Goal: Find specific page/section: Find specific page/section

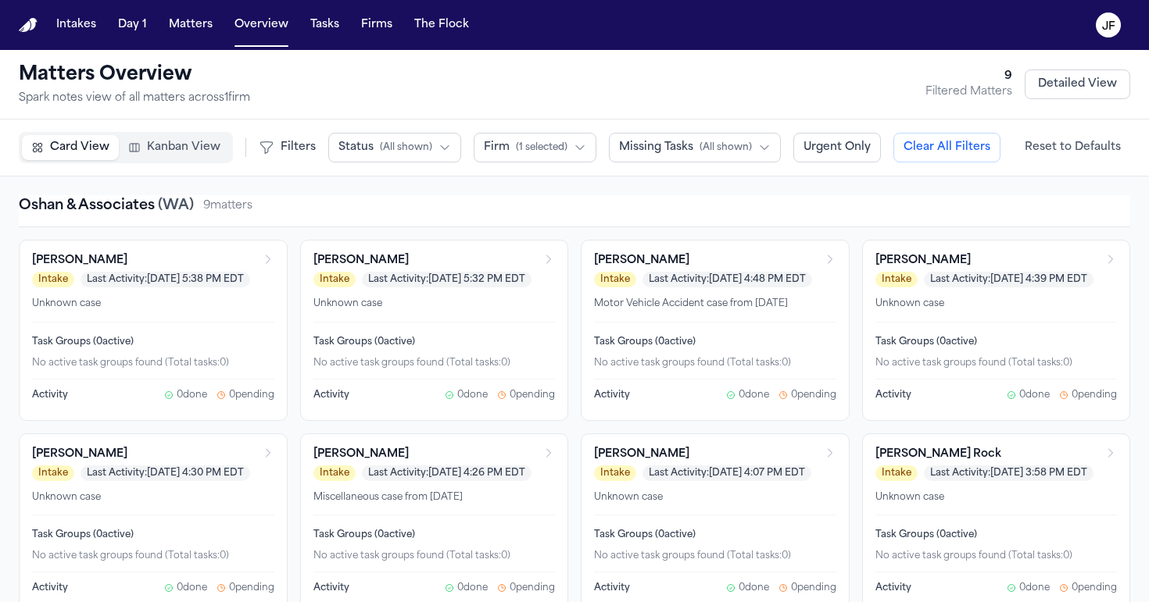
scroll to position [140, 0]
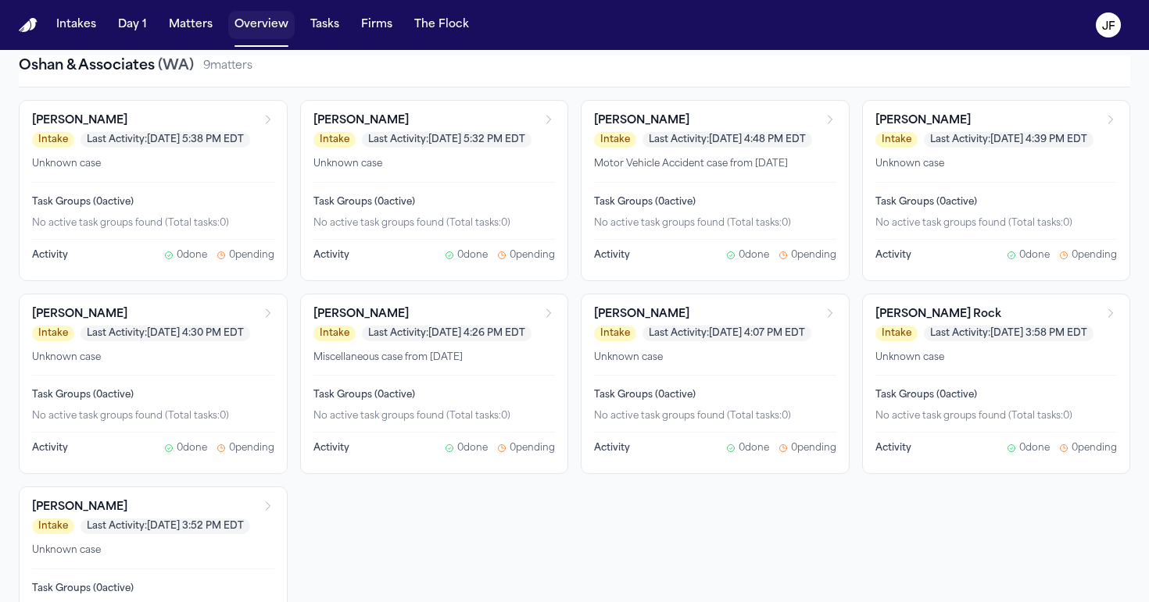
click at [244, 30] on button "Overview" at bounding box center [261, 25] width 66 height 28
click at [264, 29] on button "Overview" at bounding box center [261, 25] width 66 height 28
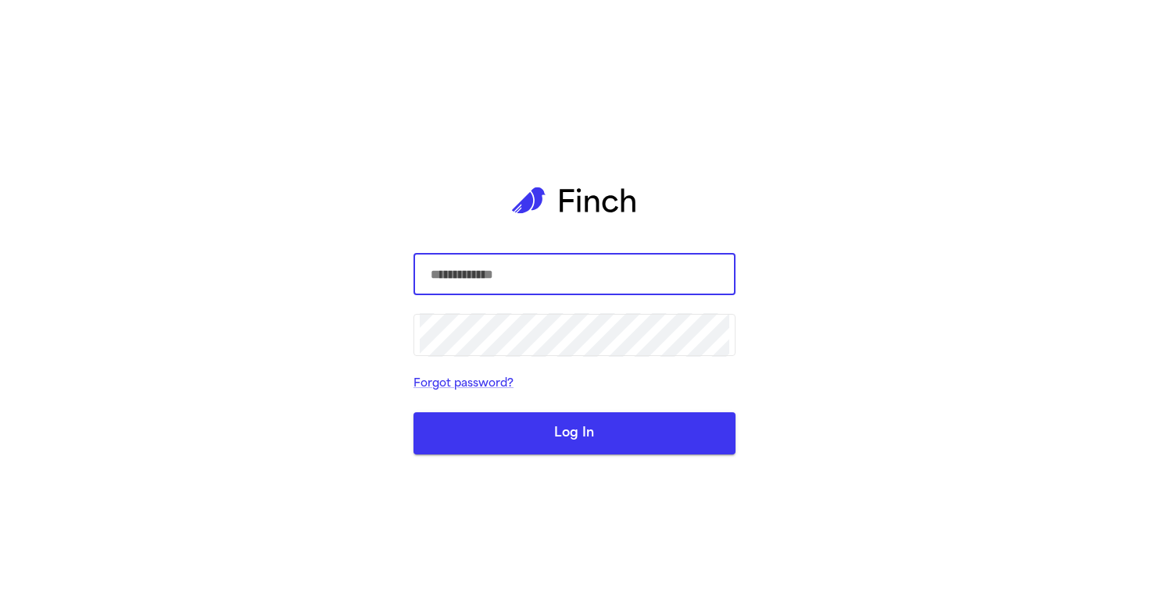
type input "**********"
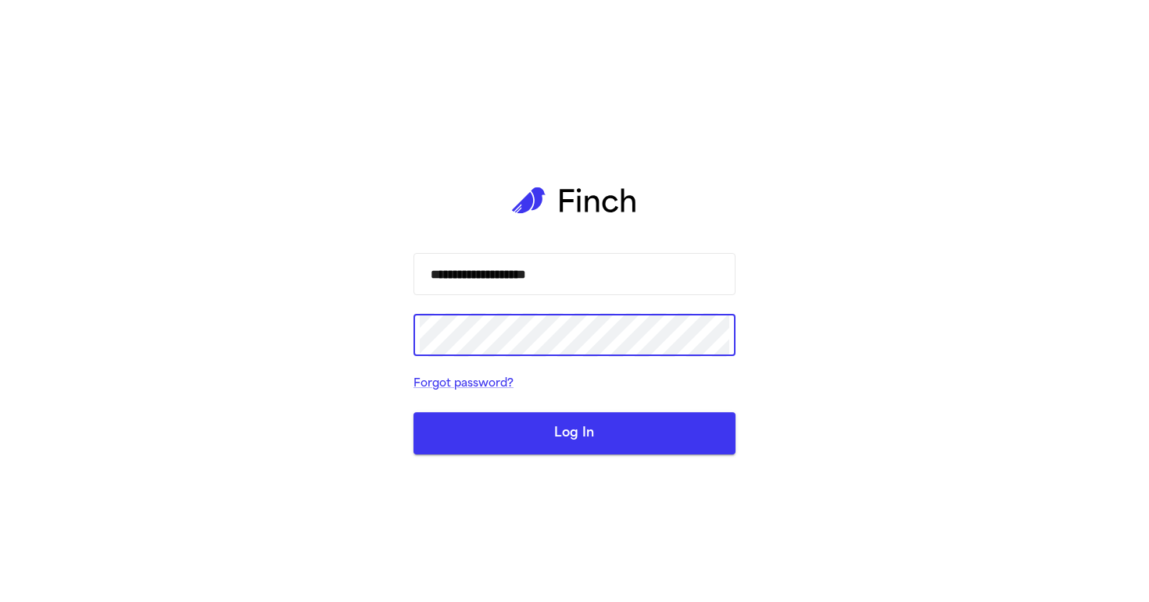
click at [560, 440] on button "Log In" at bounding box center [574, 434] width 322 height 42
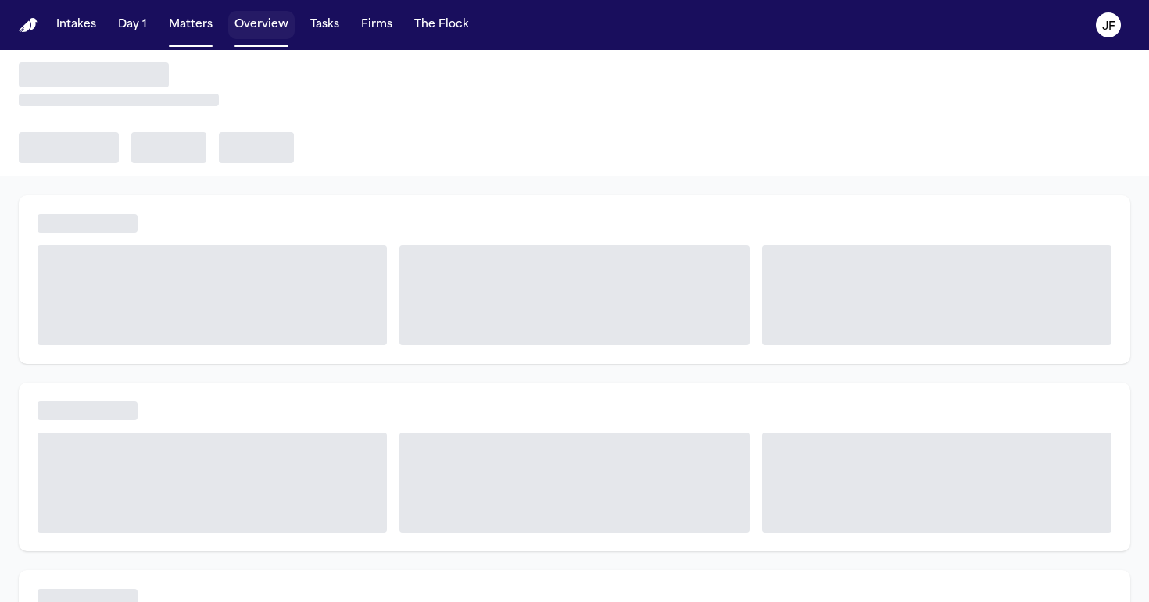
click at [262, 30] on button "Overview" at bounding box center [261, 25] width 66 height 28
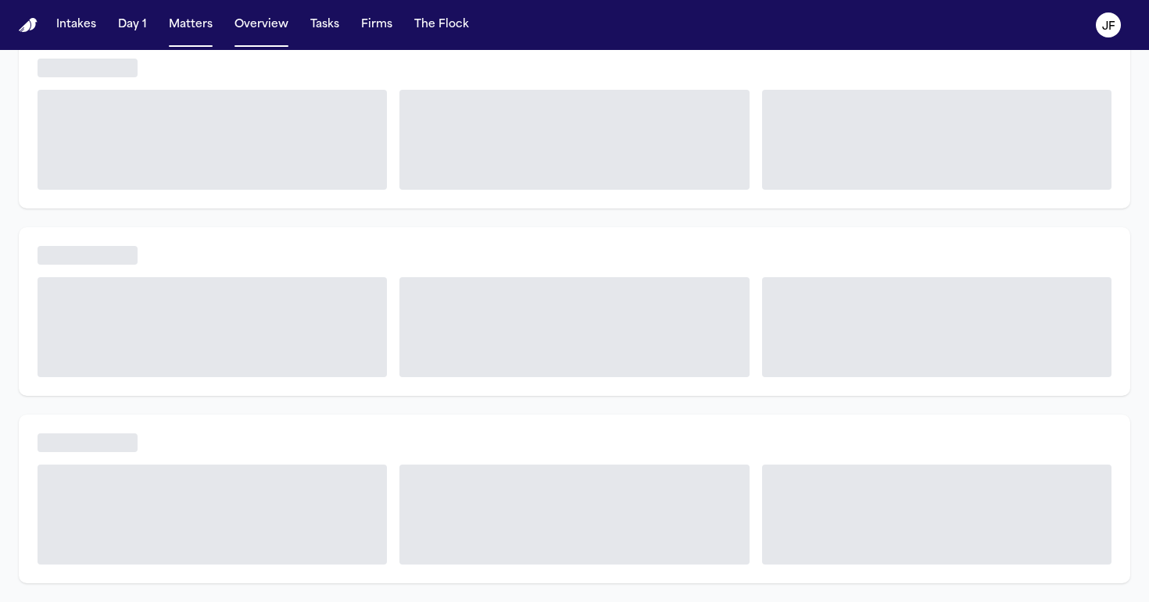
scroll to position [155, 0]
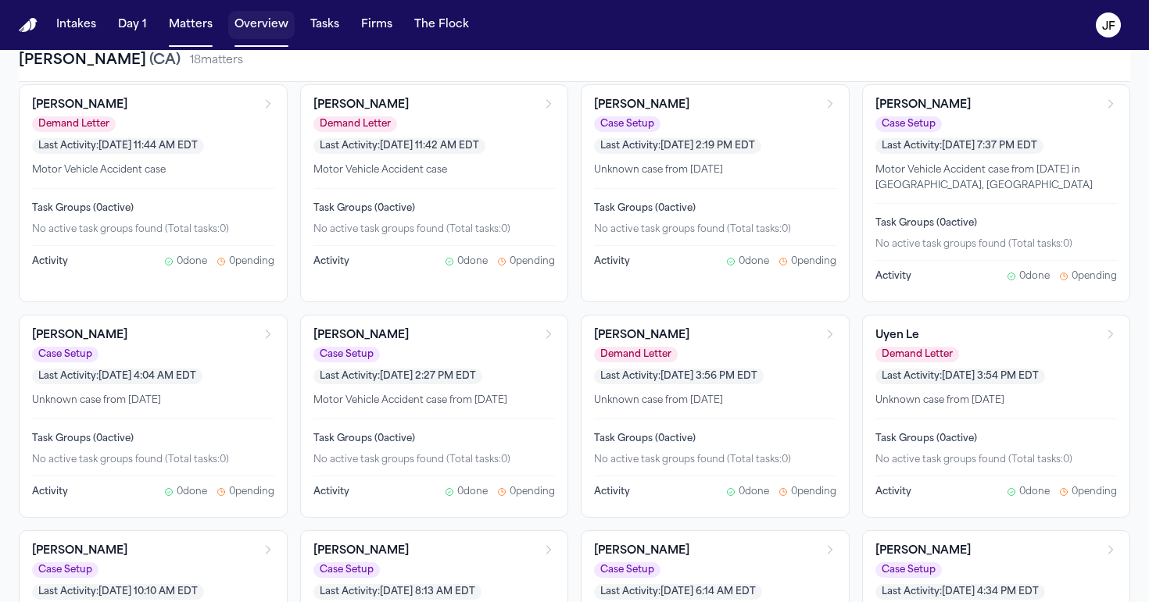
click at [263, 28] on button "Overview" at bounding box center [261, 25] width 66 height 28
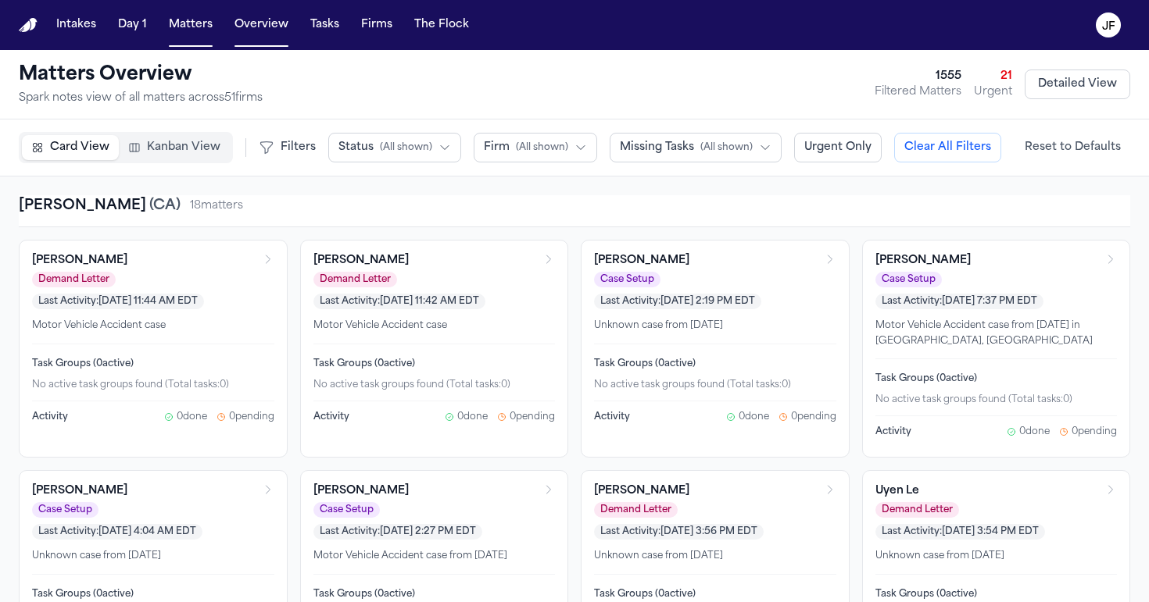
scroll to position [0, 0]
click at [518, 126] on div "Card View Kanban View Filters Status ( All shown ) Firm ( All shown ) Missing T…" at bounding box center [574, 148] width 1149 height 57
click at [521, 151] on span "( All shown )" at bounding box center [542, 147] width 52 height 13
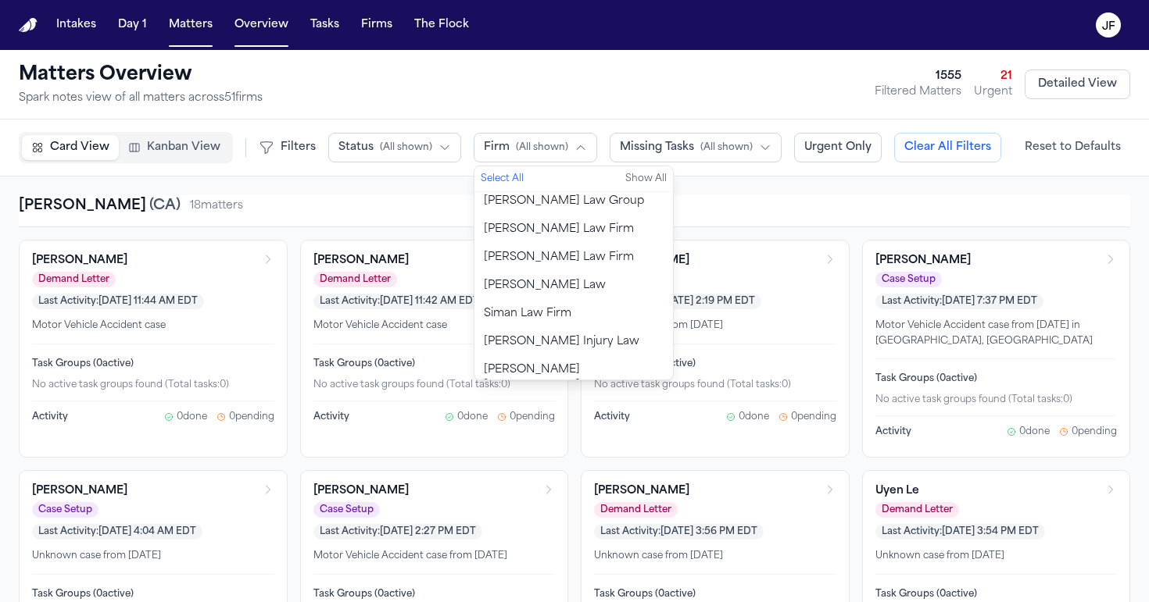
scroll to position [1247, 0]
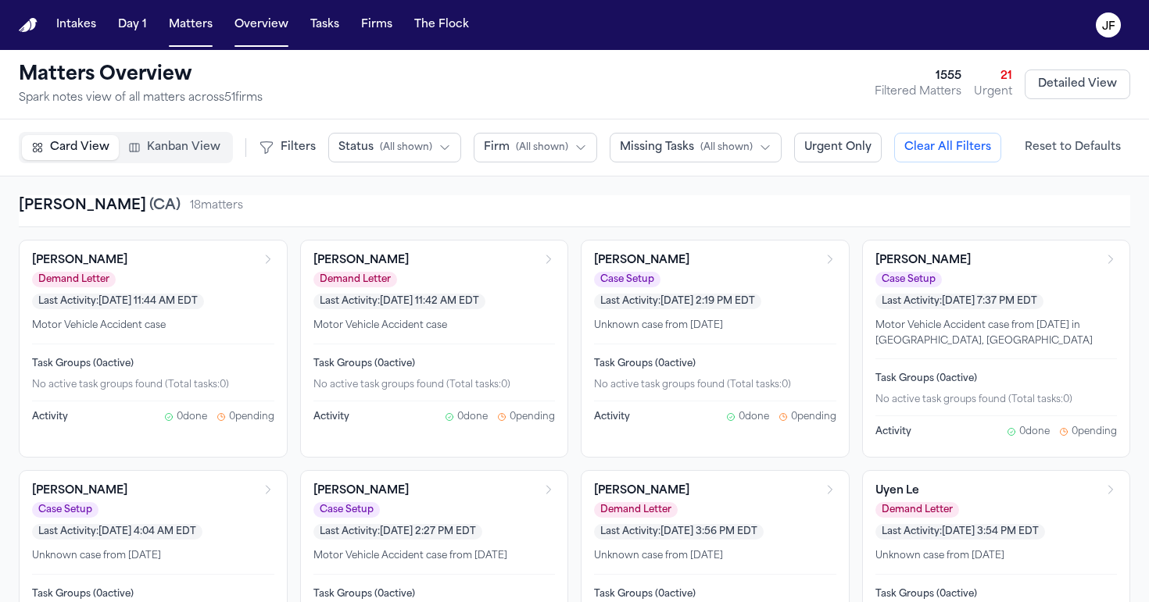
click at [716, 85] on div "Matters Overview Spark notes view of all matters across 51 firm s 1555 Filtered…" at bounding box center [574, 85] width 1111 height 44
click at [313, 1] on nav "Intakes Day 1 Matters Overview Tasks Firms The [PERSON_NAME]" at bounding box center [574, 25] width 1149 height 50
click at [679, 147] on span "Missing Tasks" at bounding box center [657, 148] width 74 height 16
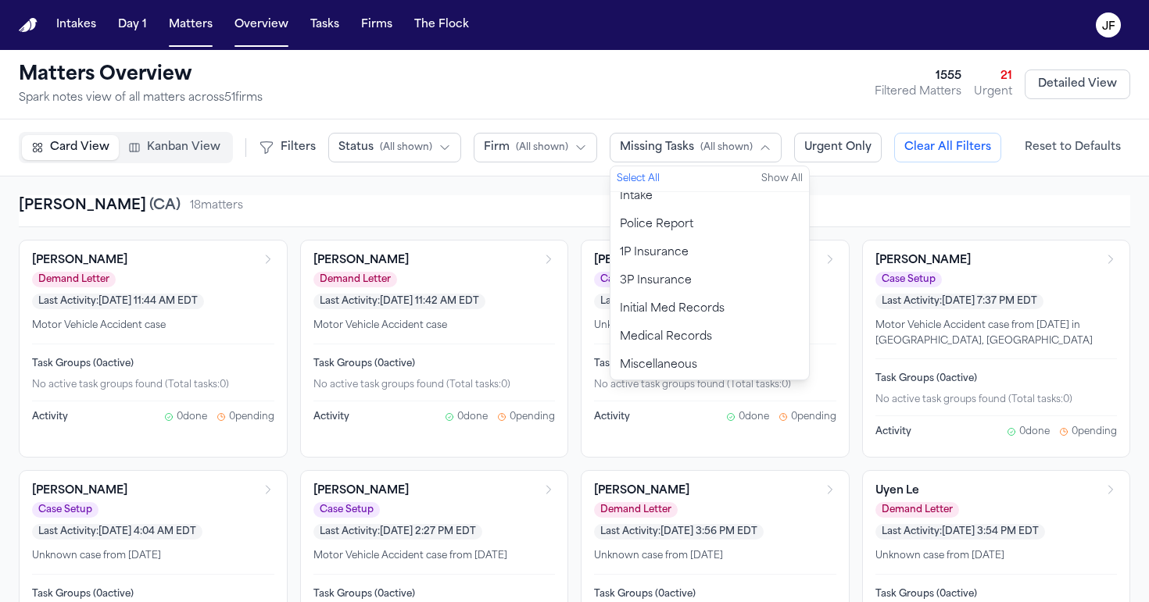
scroll to position [9, 0]
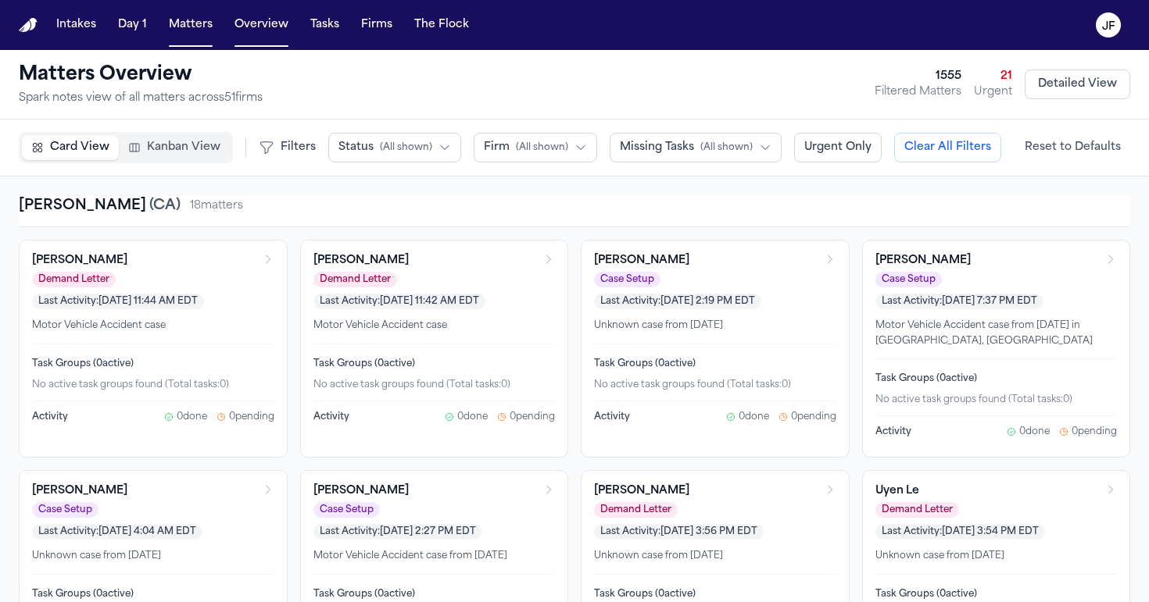
click at [545, 143] on span "( All shown )" at bounding box center [542, 147] width 52 height 13
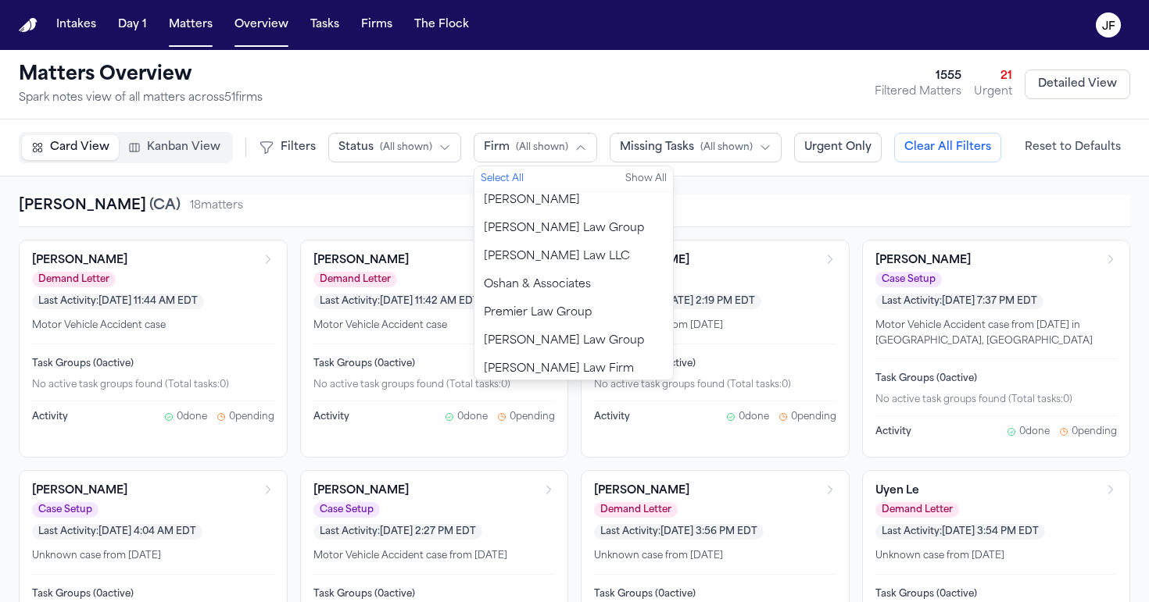
scroll to position [1088, 0]
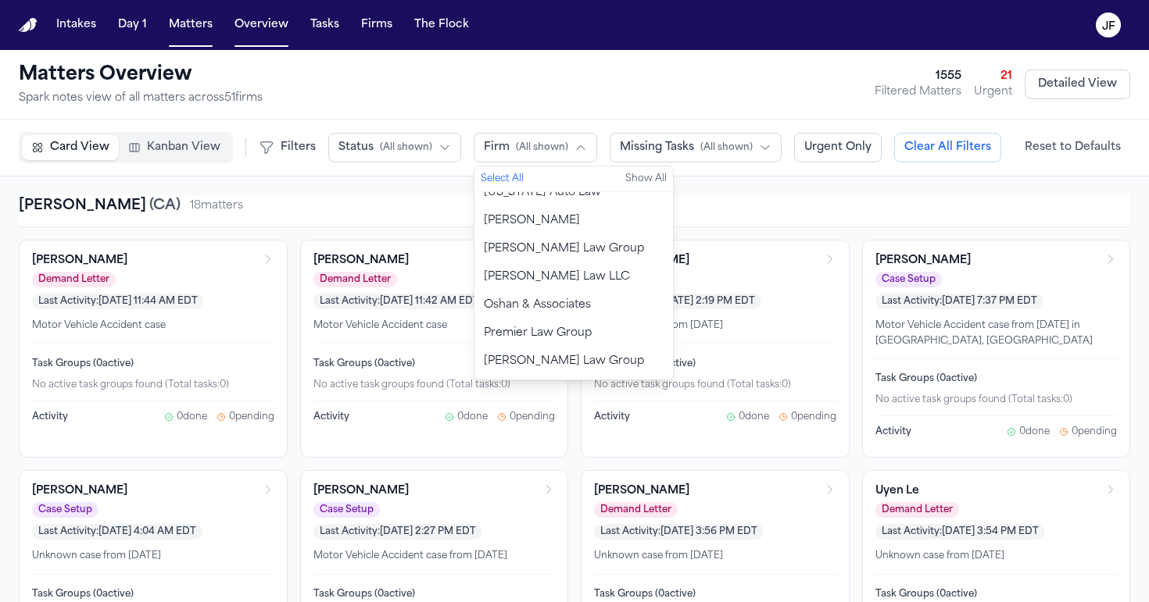
click at [535, 291] on button "Oshan & Associates" at bounding box center [573, 305] width 198 height 28
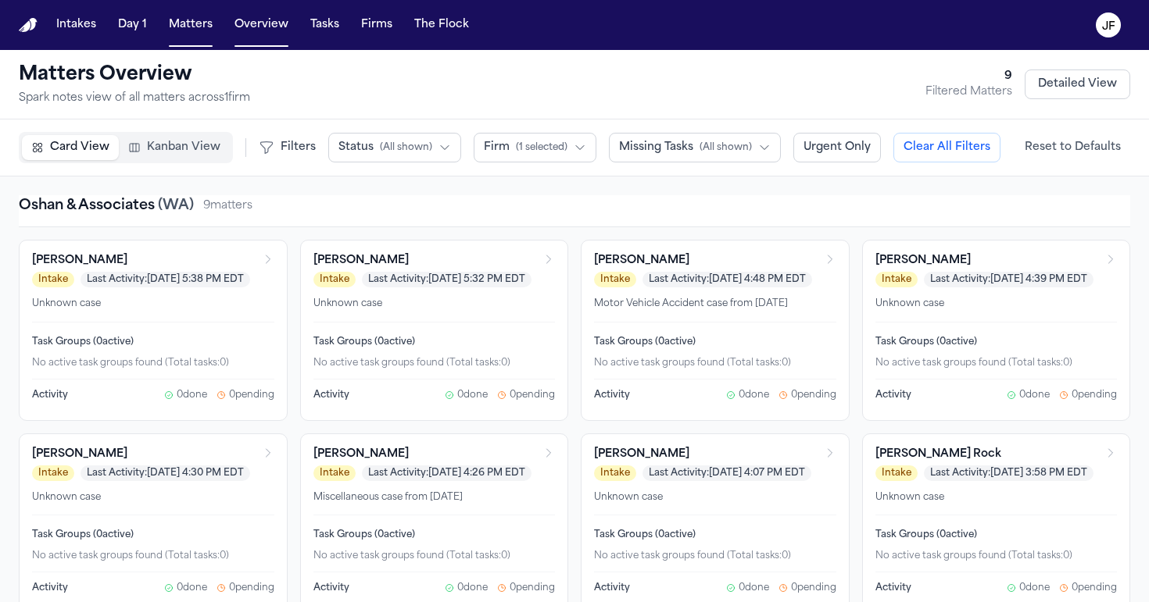
click at [309, 206] on div "Oshan & Associates ( [GEOGRAPHIC_DATA] ) 9 matter s" at bounding box center [574, 206] width 1111 height 22
click at [248, 278] on div "Intake Last Activity: [DATE] 5:38 PM EDT" at bounding box center [143, 280] width 223 height 16
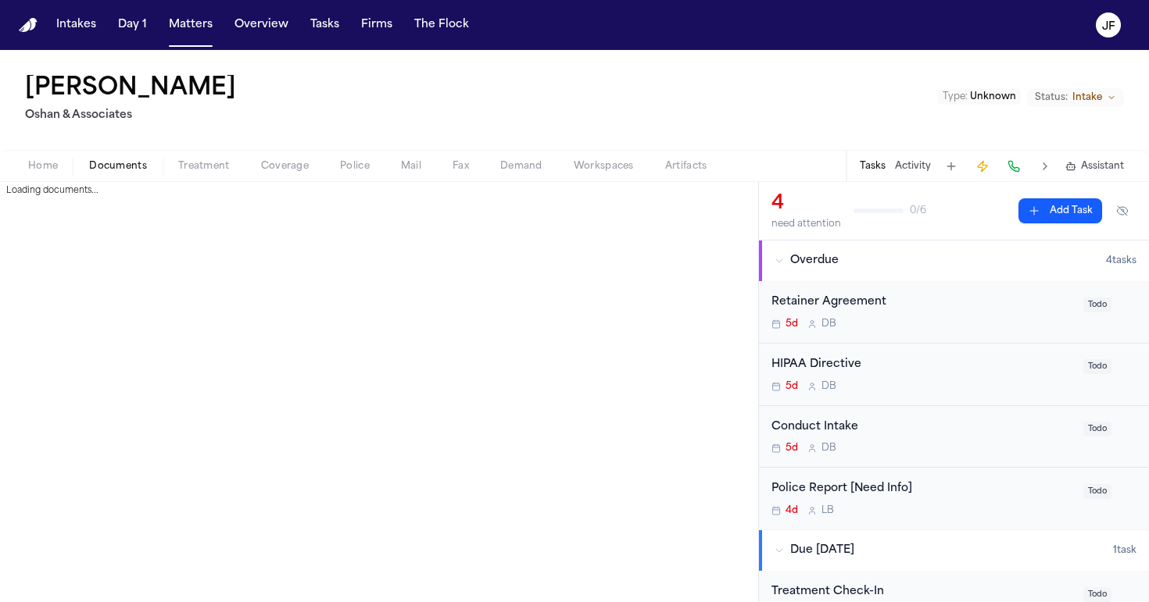
click at [105, 164] on span "Documents" at bounding box center [118, 166] width 58 height 13
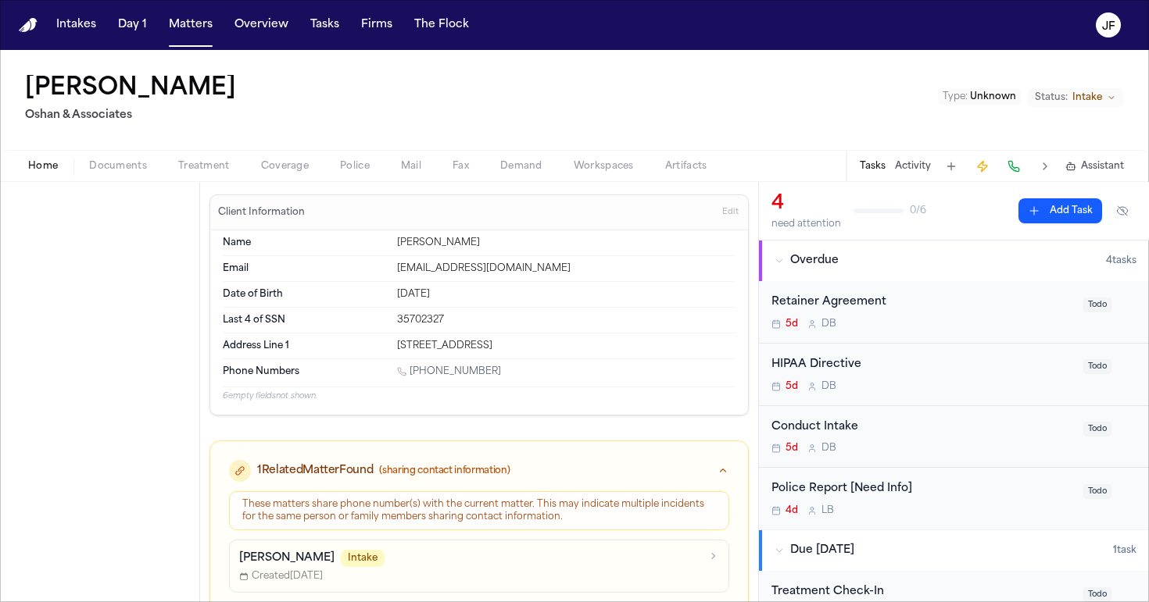
click at [56, 170] on span "Home" at bounding box center [43, 166] width 30 height 13
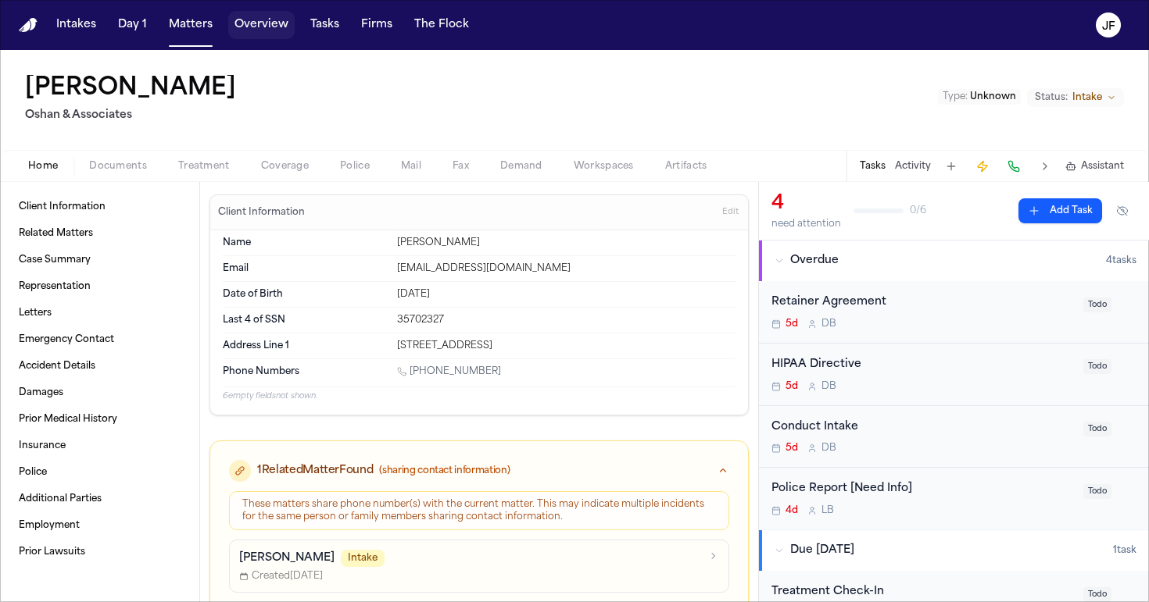
click at [246, 18] on button "Overview" at bounding box center [261, 25] width 66 height 28
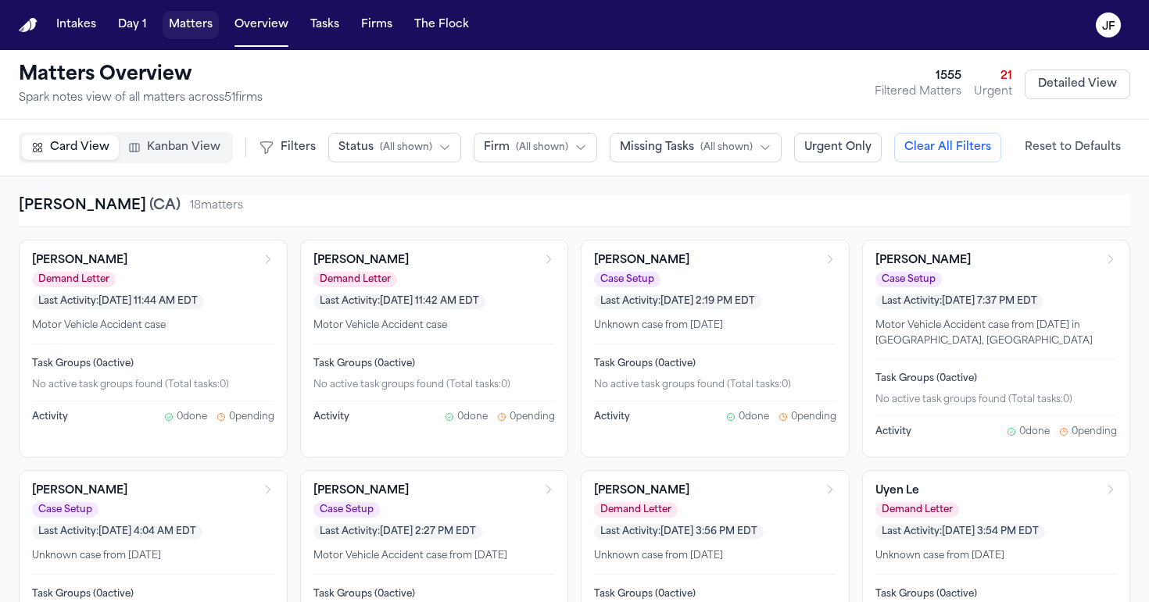
click at [204, 27] on button "Matters" at bounding box center [191, 25] width 56 height 28
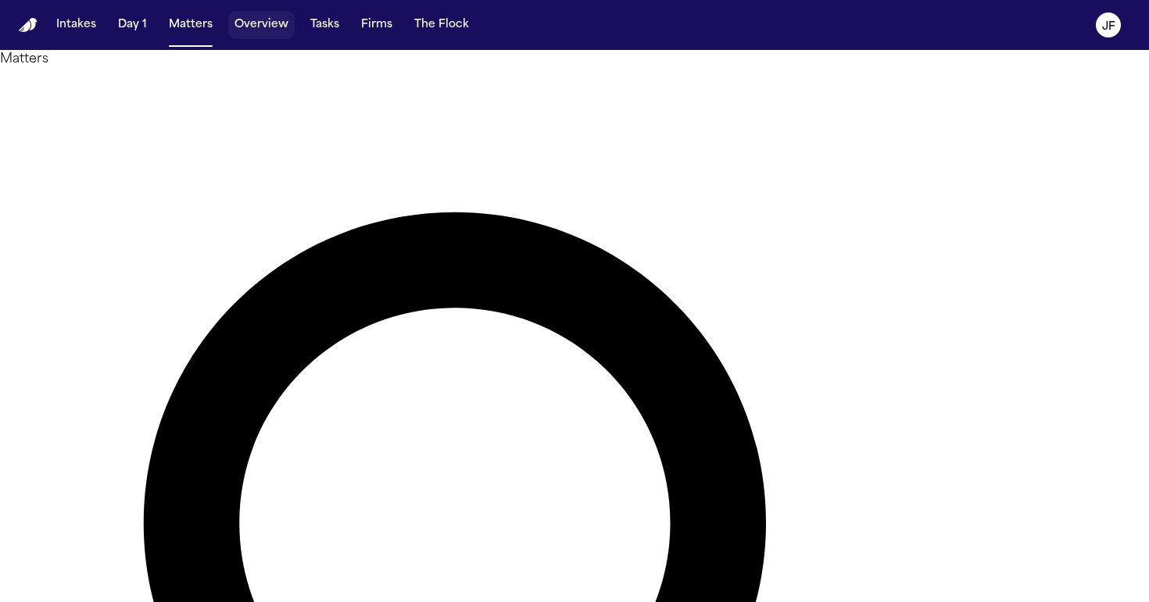
click at [264, 24] on button "Overview" at bounding box center [261, 25] width 66 height 28
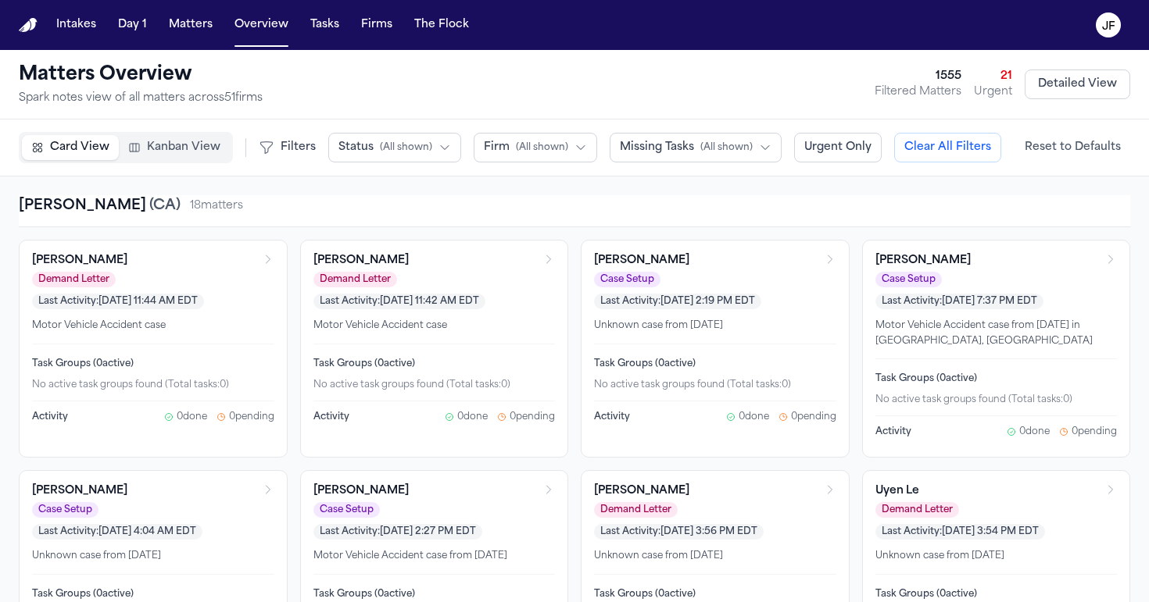
click at [513, 136] on button "Firm ( All shown )" at bounding box center [534, 148] width 123 height 30
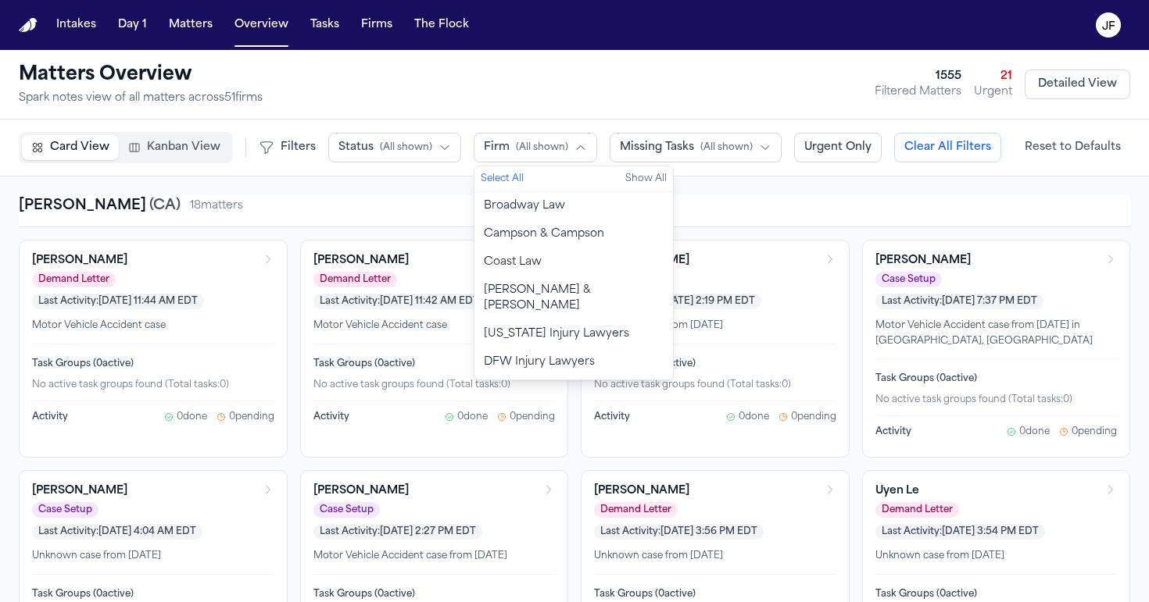
scroll to position [181, 0]
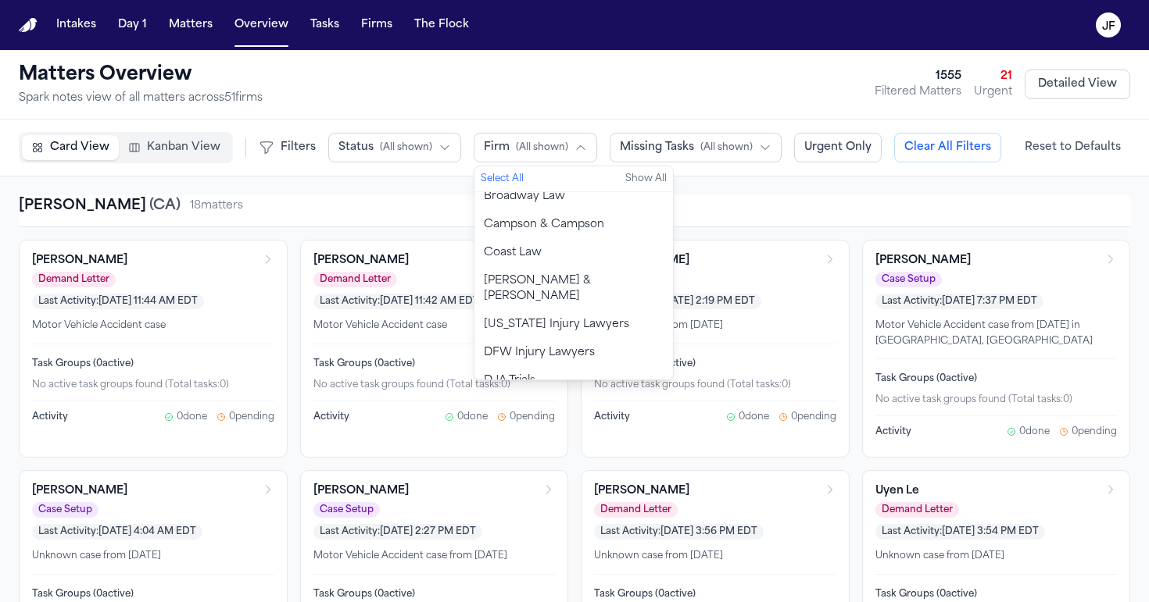
click at [533, 345] on span "DFW Injury Lawyers" at bounding box center [539, 353] width 111 height 16
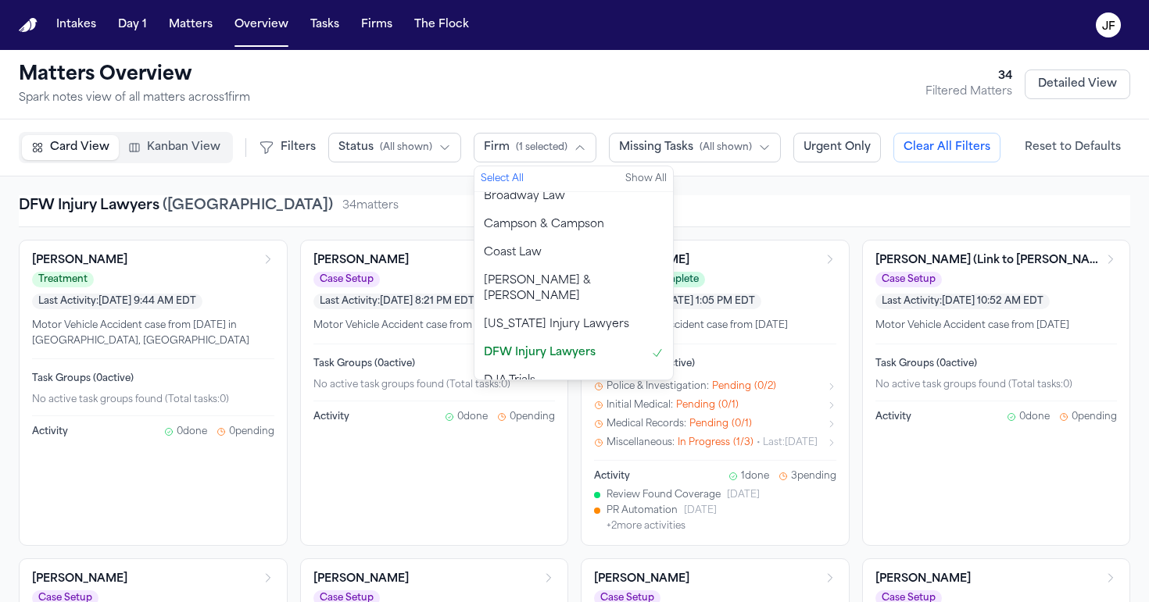
click at [417, 213] on div "DFW Injury Lawyers ( [GEOGRAPHIC_DATA] ) 34 matter s" at bounding box center [574, 206] width 1111 height 22
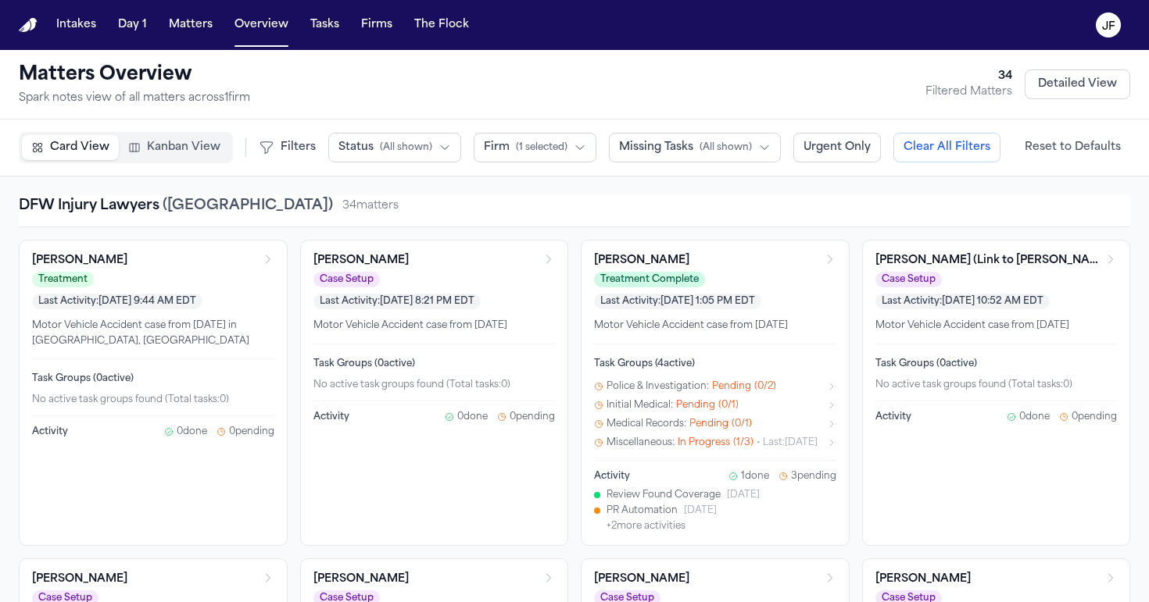
click at [664, 159] on button "Missing Tasks ( All shown )" at bounding box center [695, 148] width 172 height 30
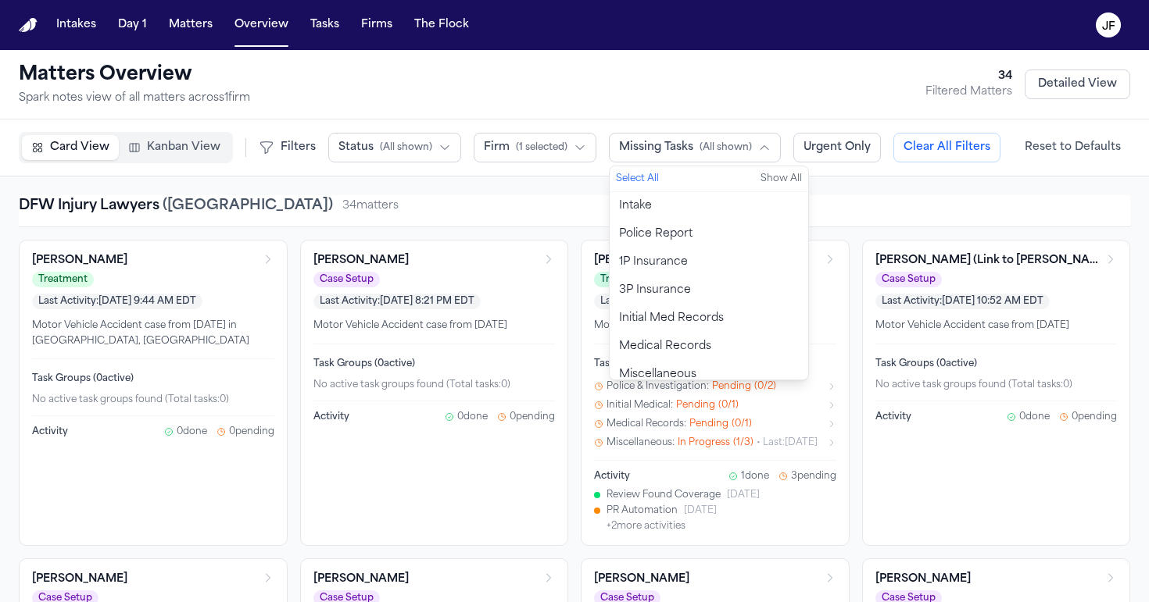
click at [656, 239] on span "Police Report" at bounding box center [655, 235] width 73 height 16
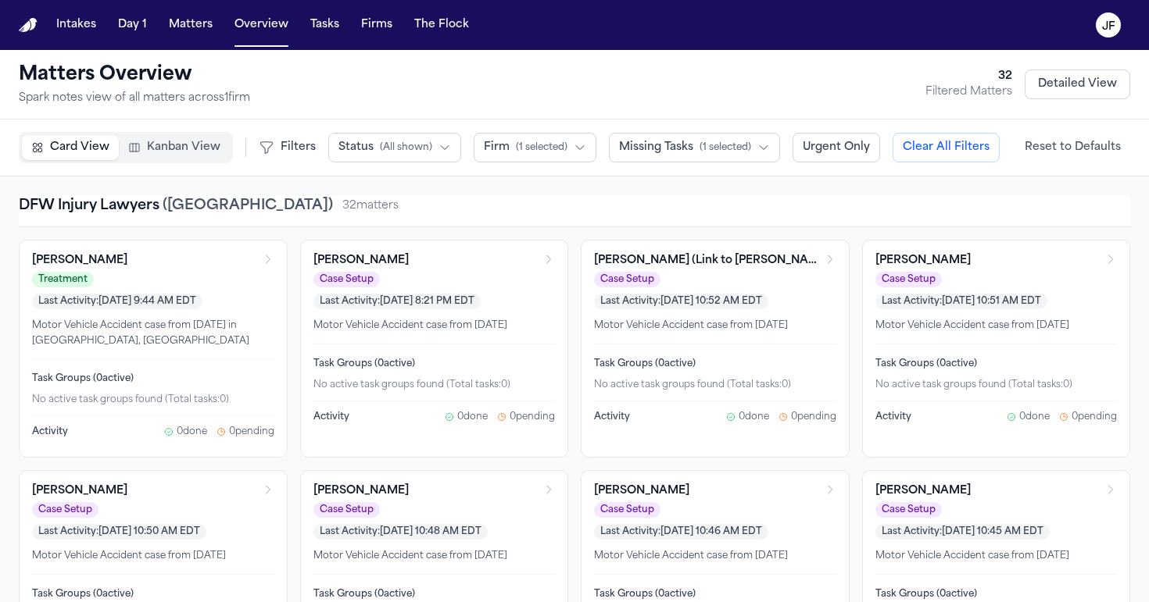
click at [551, 220] on div "DFW Injury Lawyers ( [GEOGRAPHIC_DATA] ) 32 matter s" at bounding box center [574, 211] width 1111 height 32
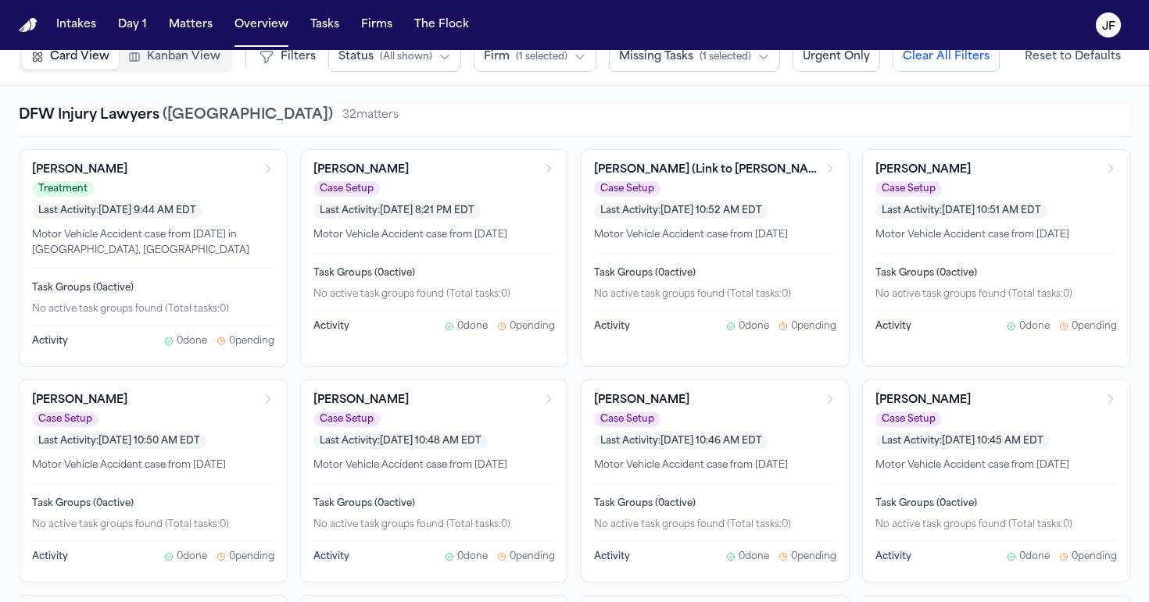
scroll to position [135, 0]
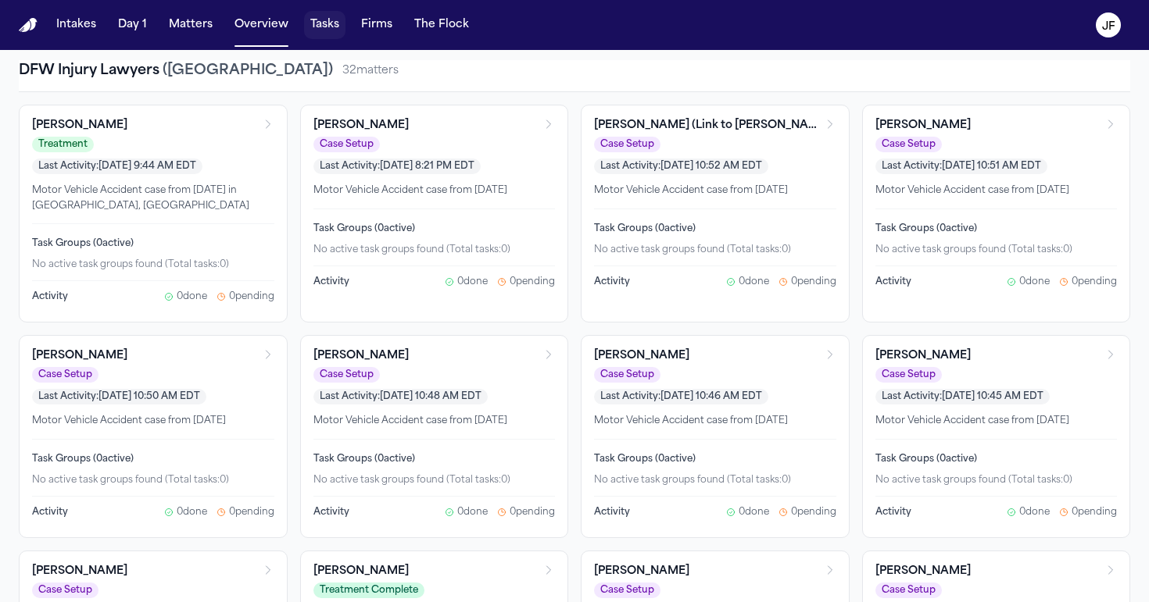
click at [316, 28] on button "Tasks" at bounding box center [324, 25] width 41 height 28
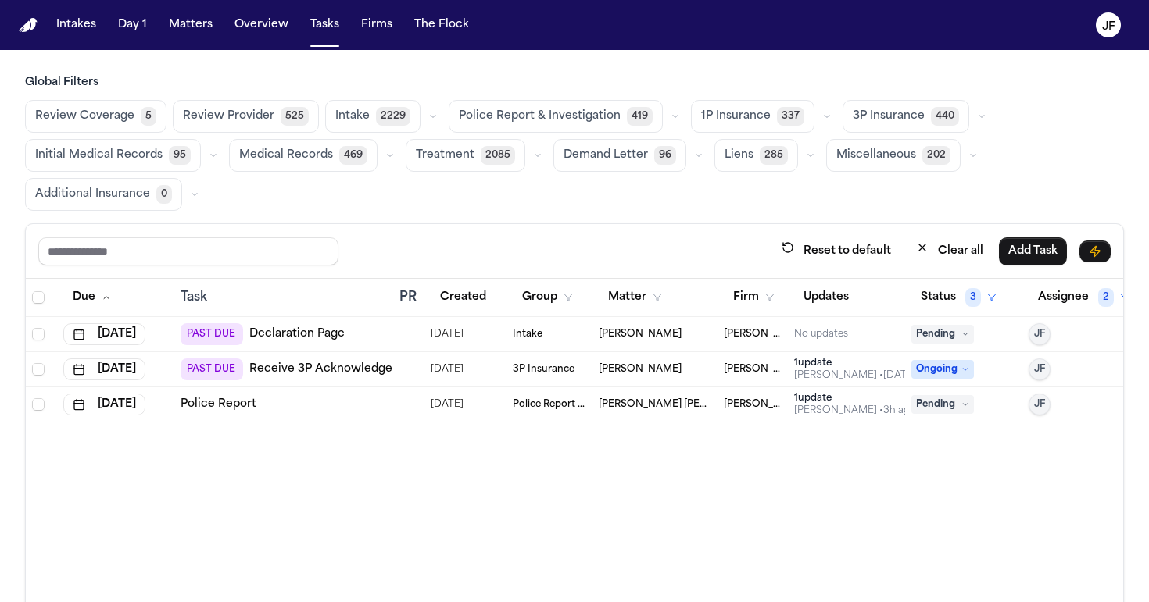
click at [560, 120] on span "Police Report & Investigation" at bounding box center [540, 117] width 162 height 16
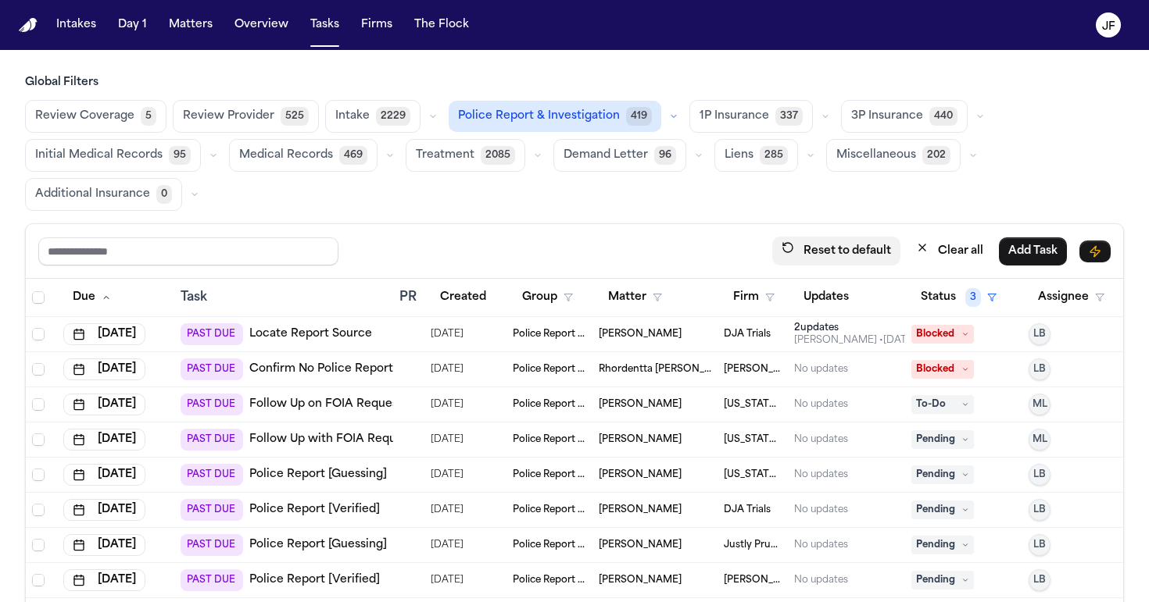
click at [788, 248] on button "Reset to default" at bounding box center [836, 251] width 128 height 29
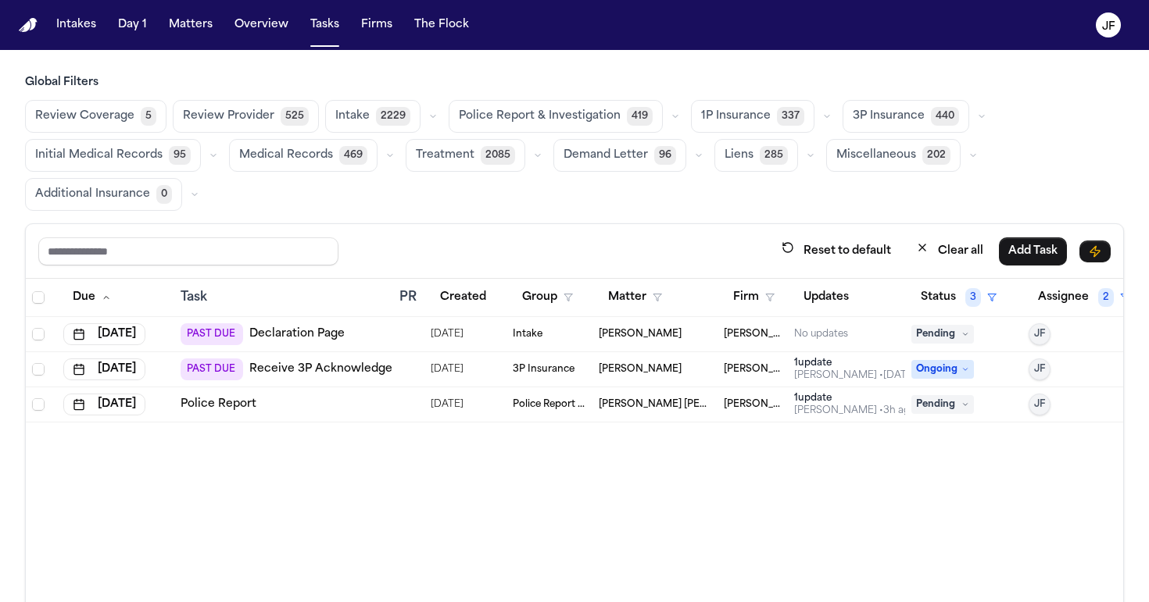
click at [627, 109] on span "419" at bounding box center [640, 116] width 26 height 19
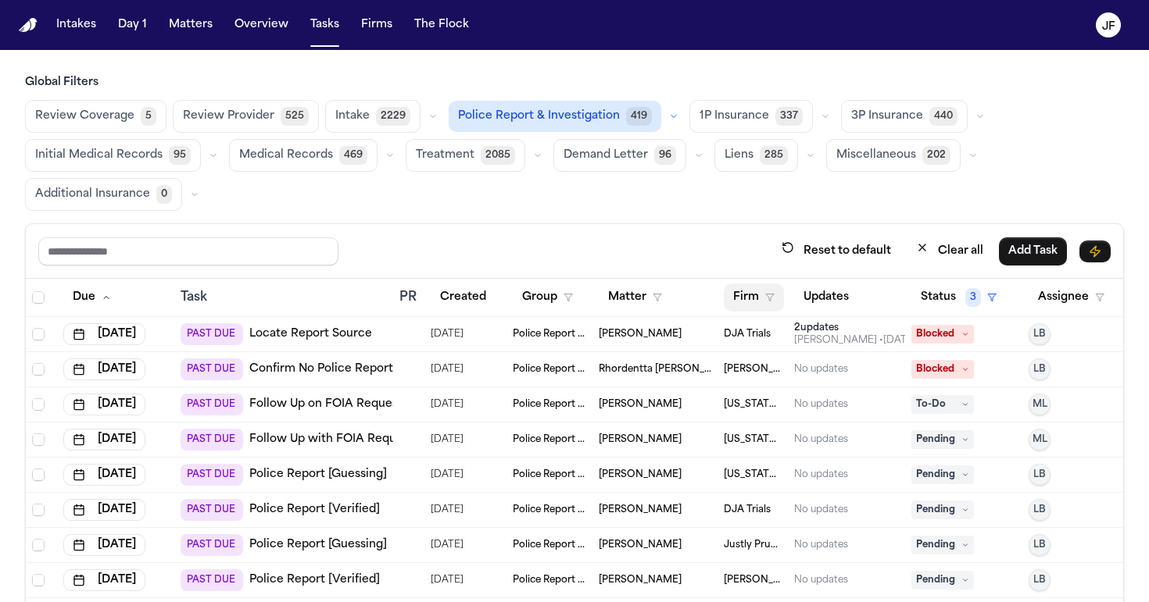
click at [759, 301] on button "Firm" at bounding box center [753, 298] width 60 height 28
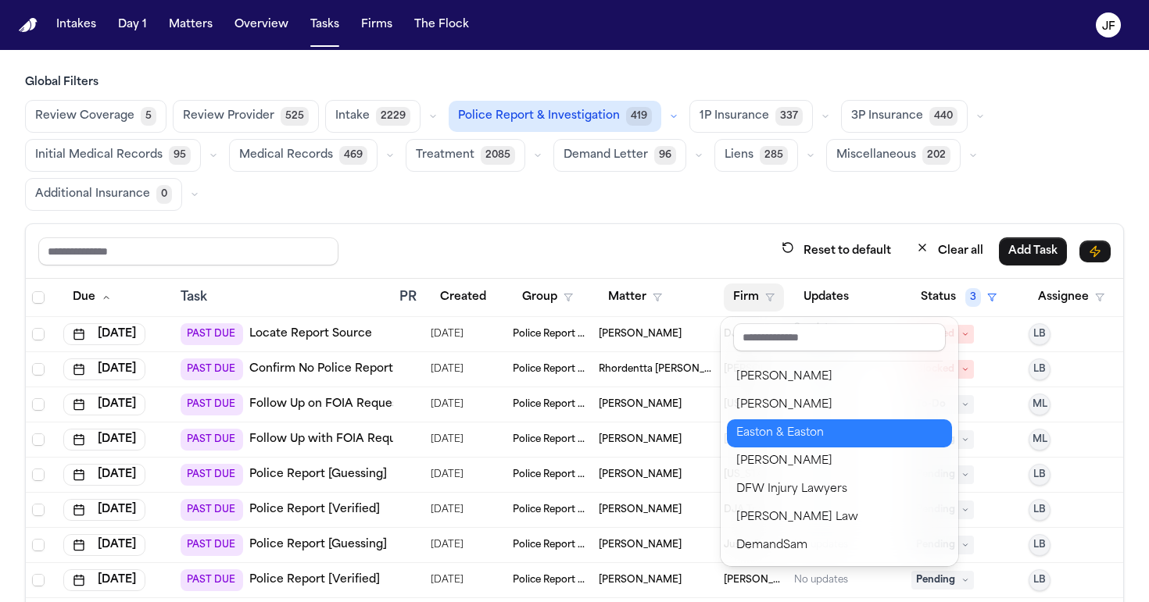
scroll to position [311, 0]
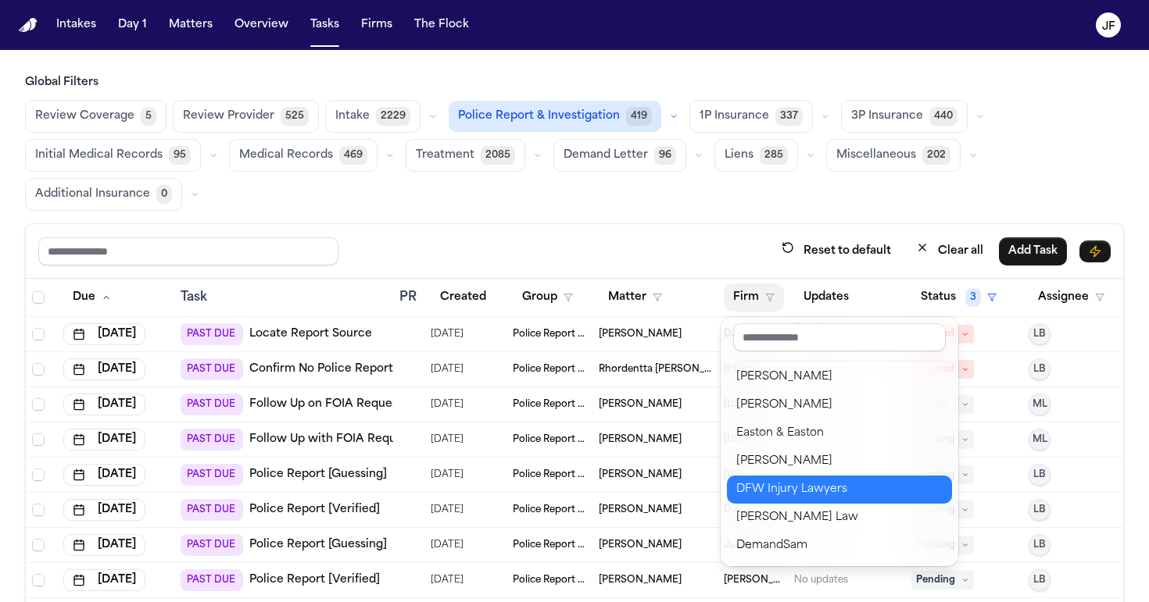
click at [756, 495] on div "DFW Injury Lawyers" at bounding box center [839, 490] width 206 height 19
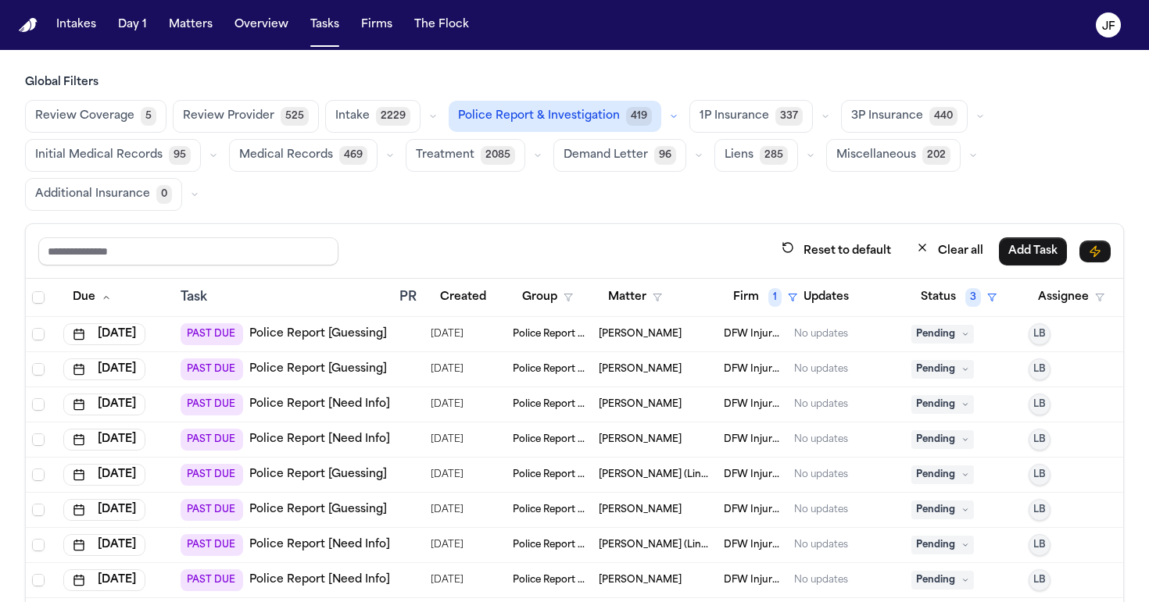
click at [620, 196] on div "Review Coverage 5 Review Provider 525 Intake 2229 Police Report & Investigation…" at bounding box center [574, 155] width 1099 height 111
click at [350, 328] on link "Police Report [Guessing]" at bounding box center [318, 335] width 138 height 16
